Goal: Task Accomplishment & Management: Manage account settings

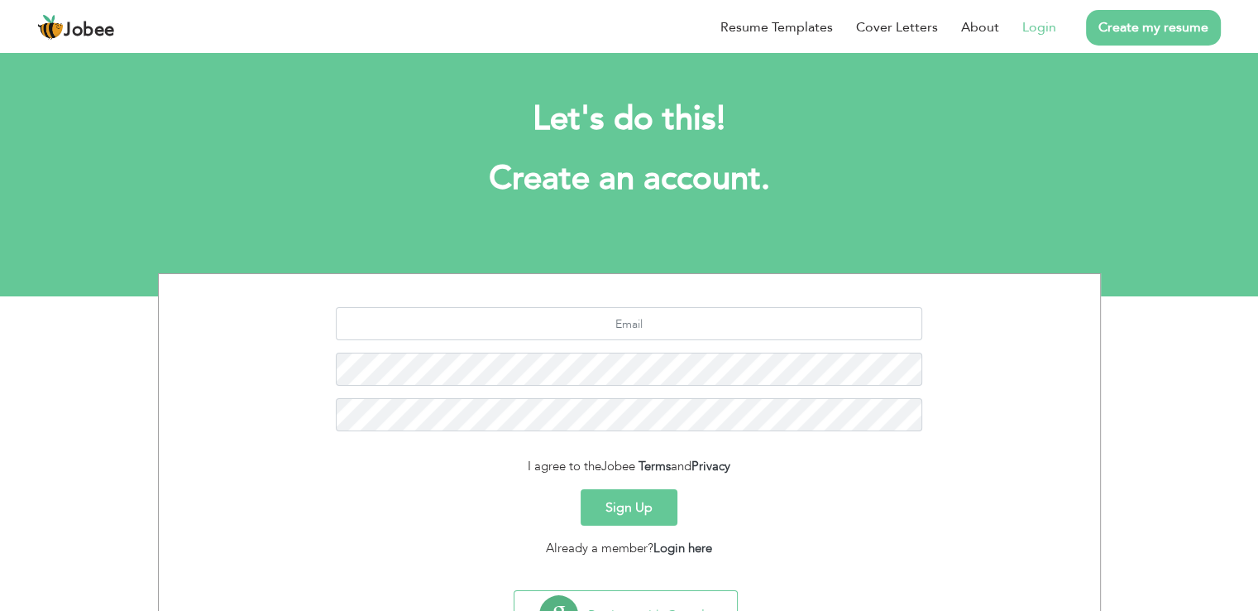
click at [1036, 22] on link "Login" at bounding box center [1040, 27] width 34 height 20
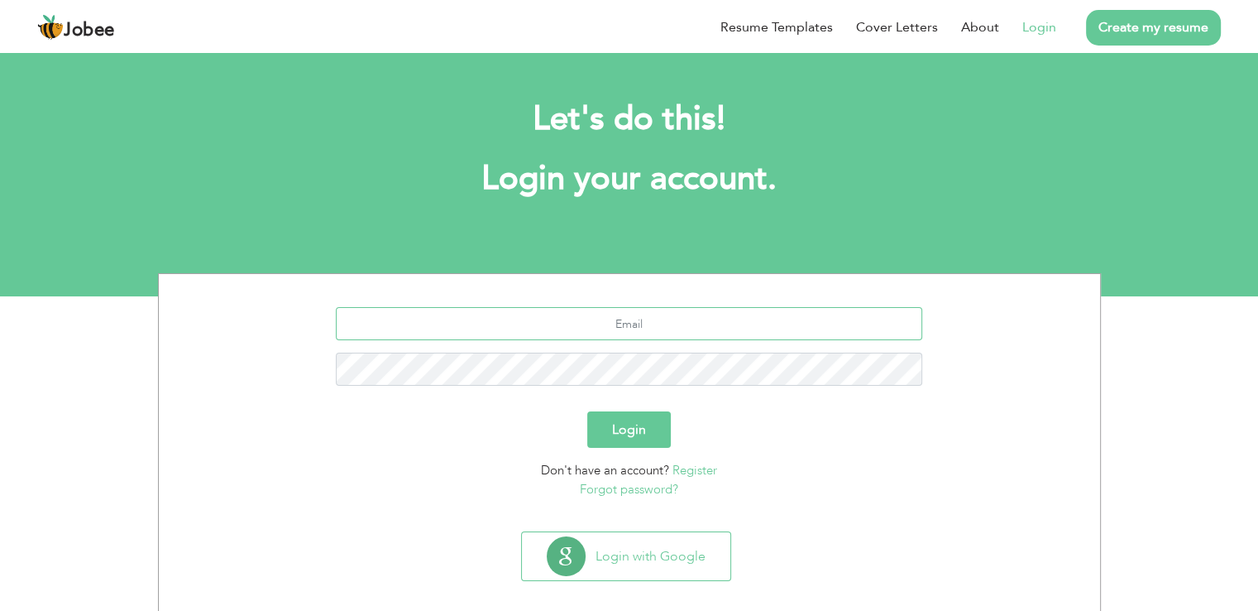
click at [665, 318] on input "text" at bounding box center [629, 323] width 587 height 33
type input "[EMAIL_ADDRESS][DOMAIN_NAME]"
click at [587, 411] on button "Login" at bounding box center [629, 429] width 84 height 36
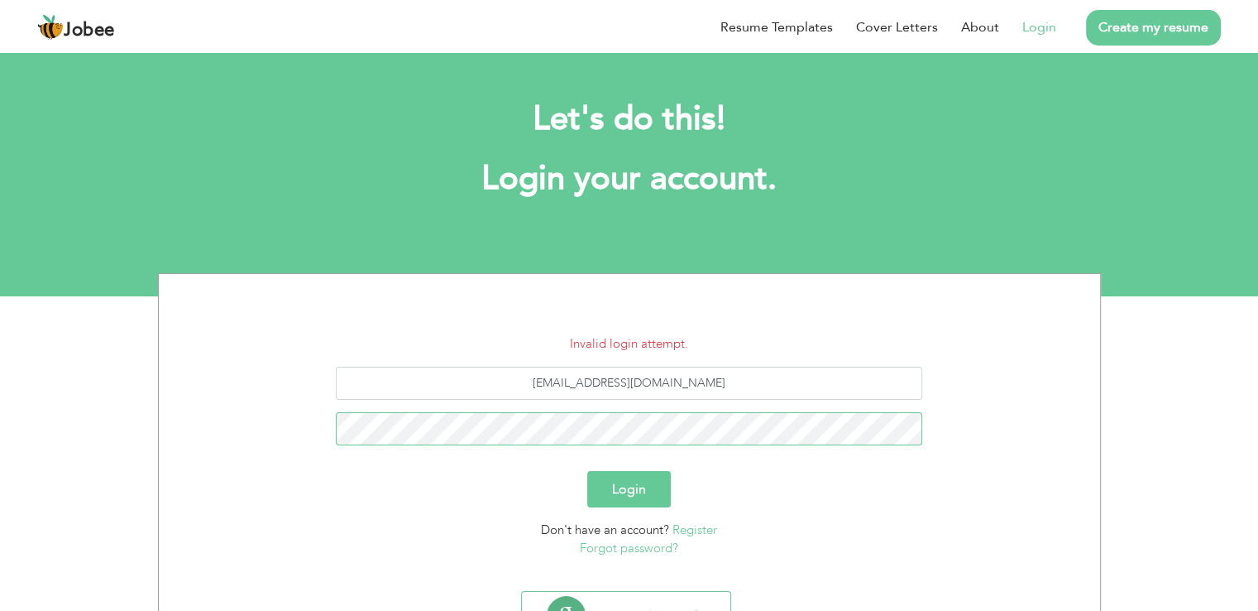
click at [587, 471] on button "Login" at bounding box center [629, 489] width 84 height 36
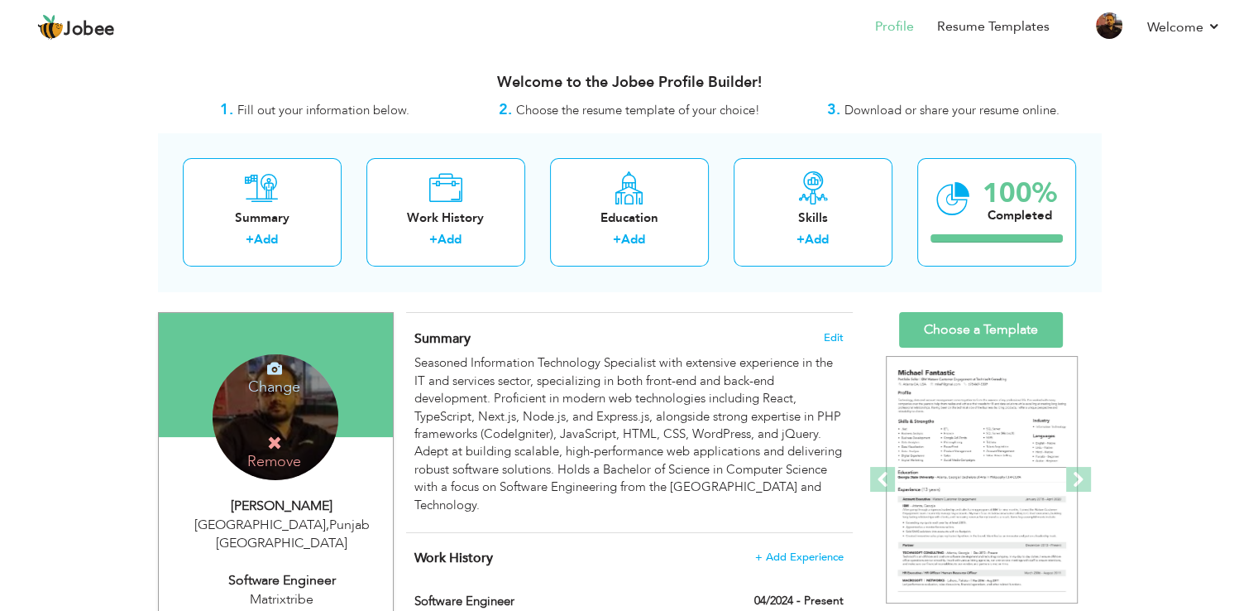
click at [271, 381] on h4 "Change" at bounding box center [274, 376] width 118 height 40
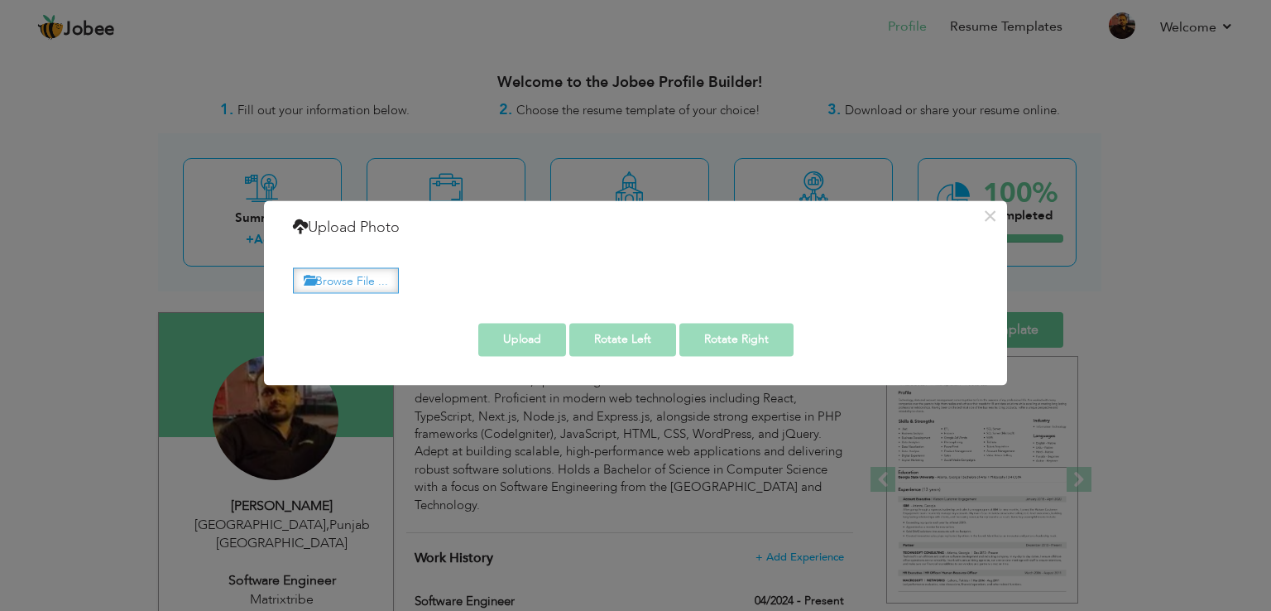
click at [383, 285] on label "Browse File ..." at bounding box center [346, 280] width 106 height 26
click at [0, 0] on input "Browse File ..." at bounding box center [0, 0] width 0 height 0
click at [371, 278] on label "Browse File ..." at bounding box center [346, 280] width 106 height 26
click at [0, 0] on input "Browse File ..." at bounding box center [0, 0] width 0 height 0
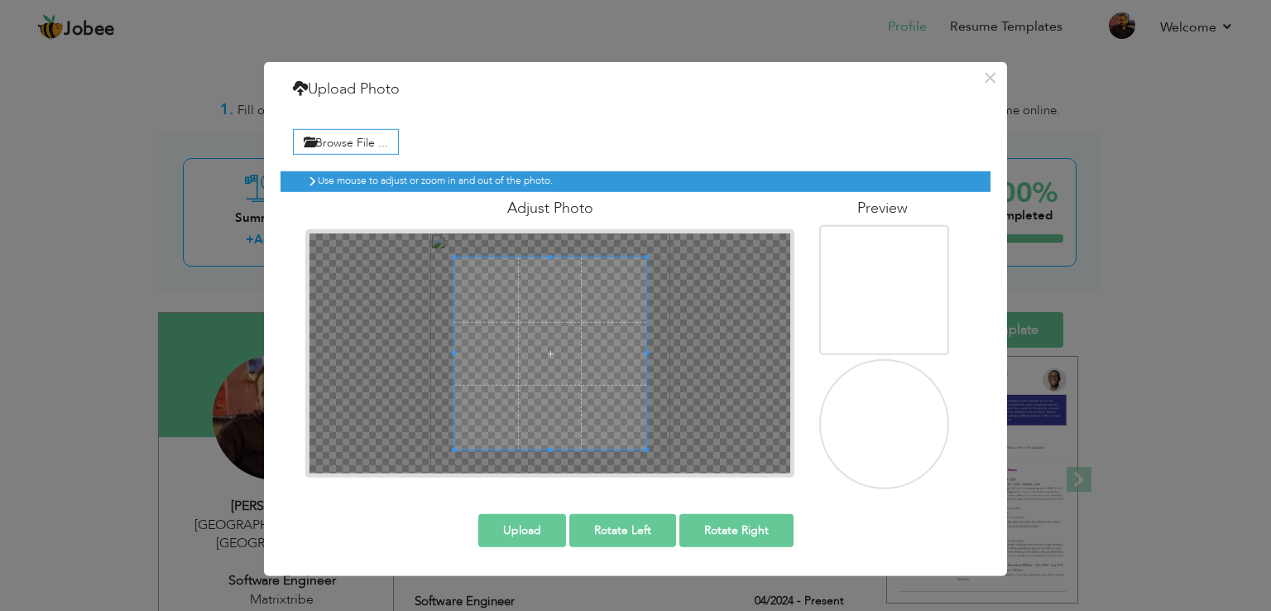
click at [587, 338] on span at bounding box center [550, 353] width 192 height 192
click at [506, 534] on button "Upload" at bounding box center [522, 529] width 88 height 33
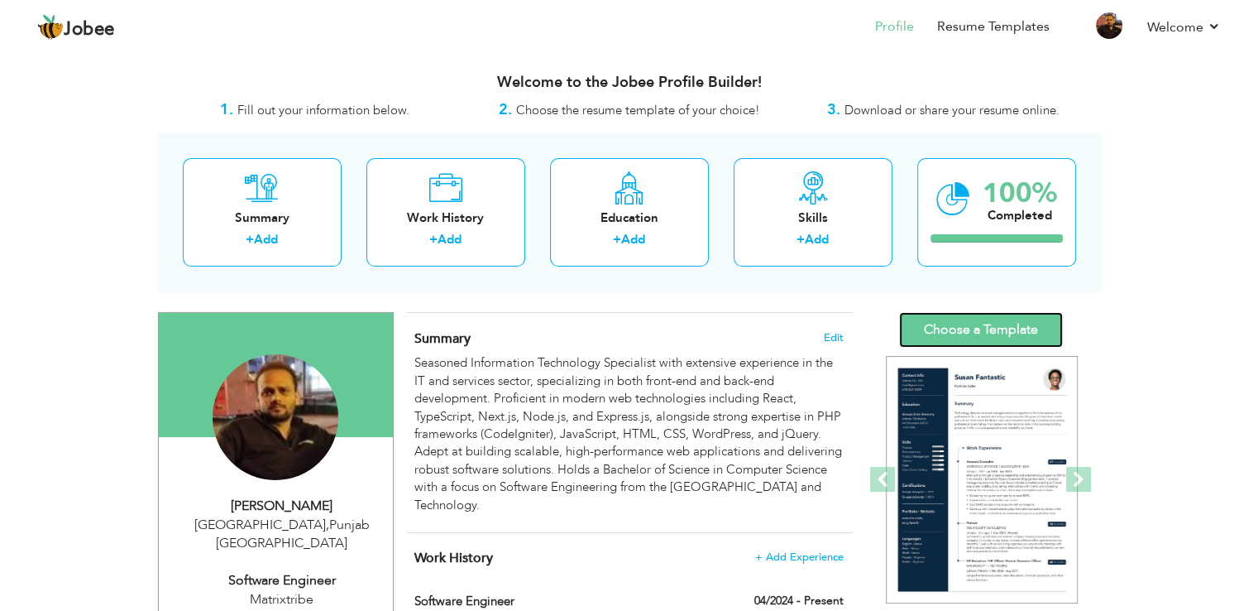
click at [1008, 335] on link "Choose a Template" at bounding box center [981, 330] width 164 height 36
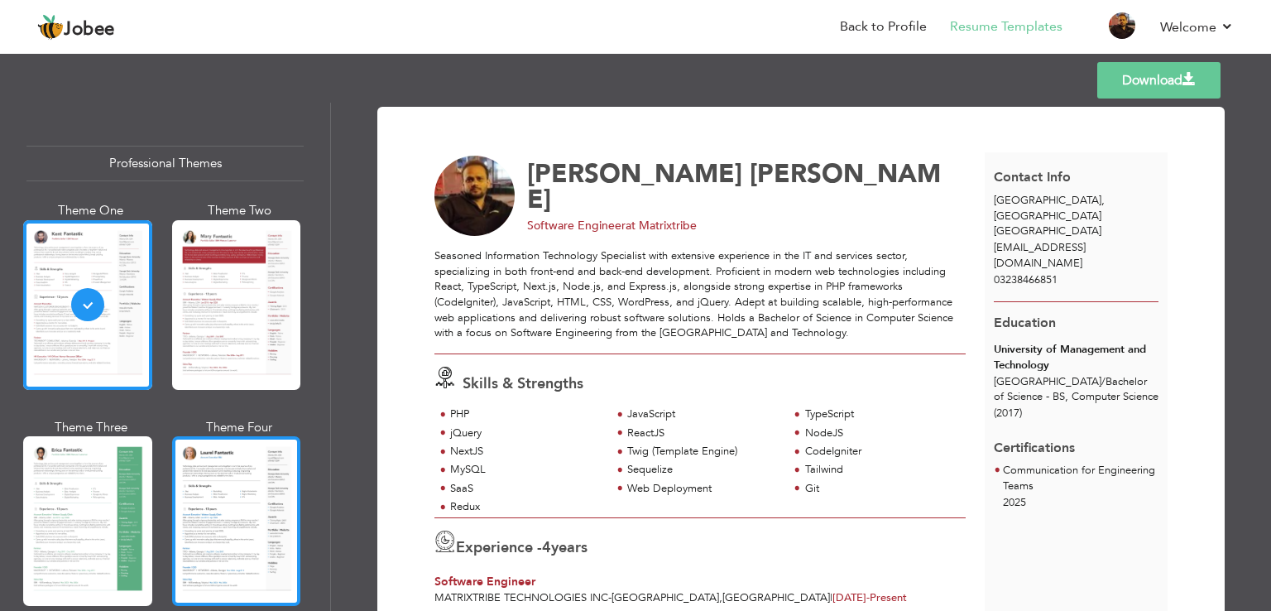
click at [204, 509] on div at bounding box center [236, 521] width 129 height 170
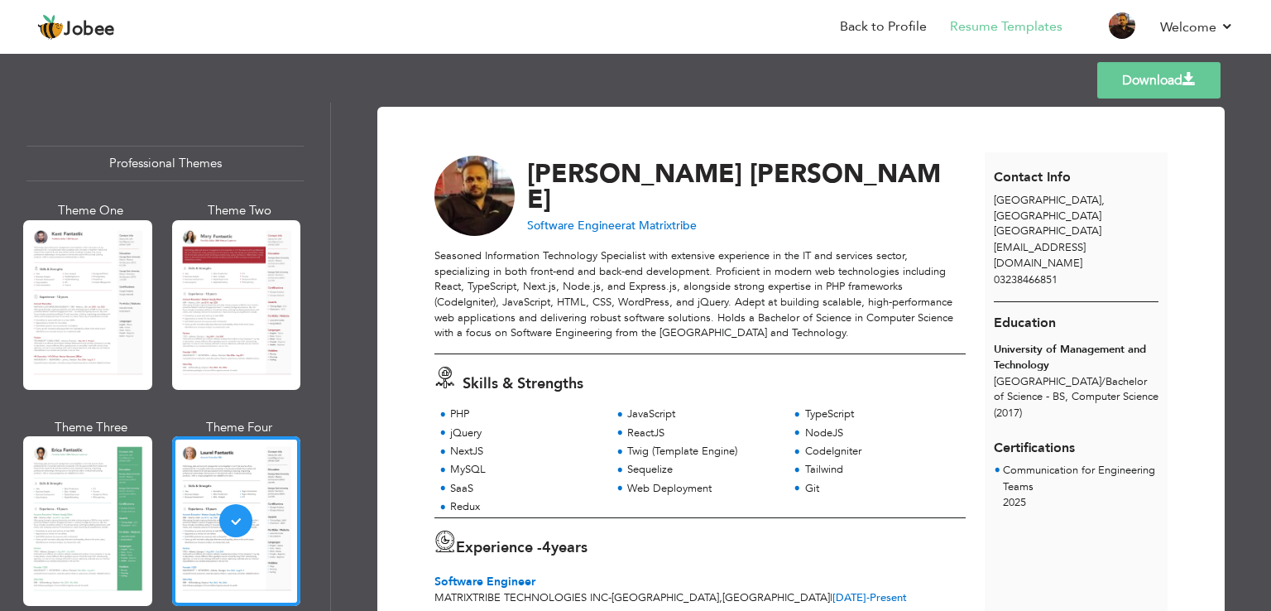
click at [1123, 79] on link "Download" at bounding box center [1158, 80] width 123 height 36
